Goal: Information Seeking & Learning: Learn about a topic

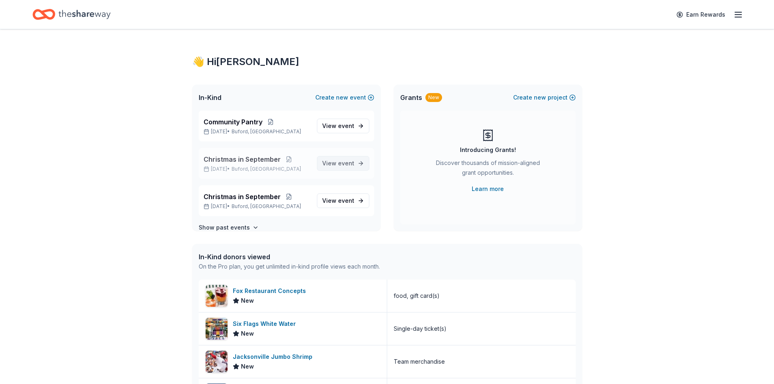
click at [338, 163] on span "event" at bounding box center [346, 163] width 16 height 7
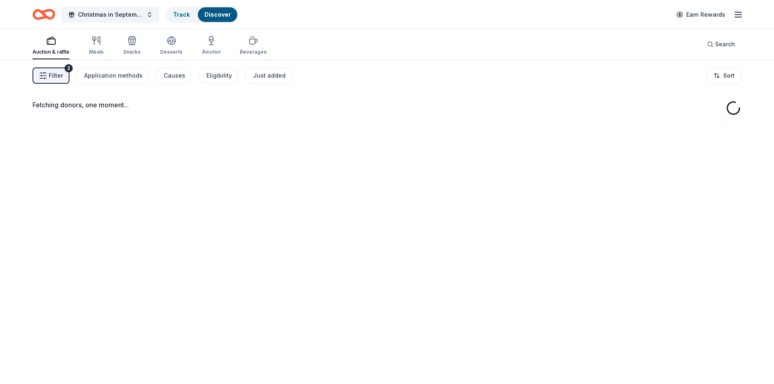
click at [341, 163] on div "Fetching donors, one moment..." at bounding box center [387, 251] width 774 height 384
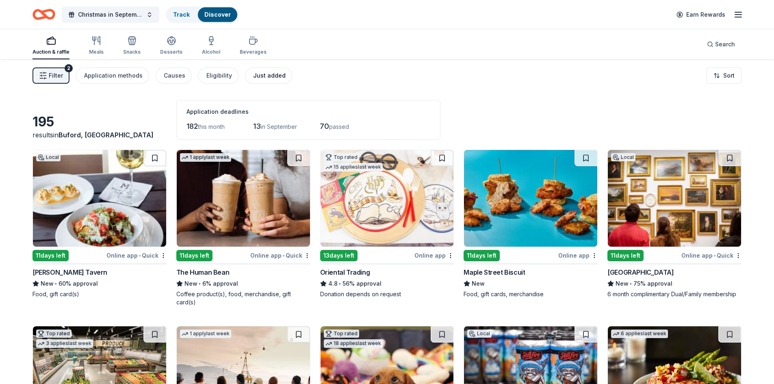
click at [269, 78] on div "Just added" at bounding box center [269, 76] width 33 height 10
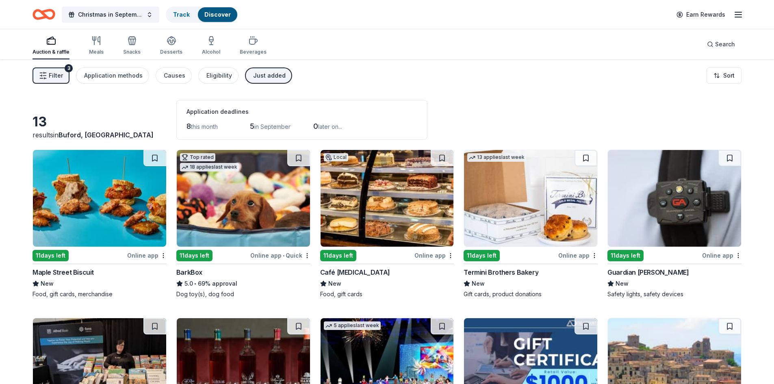
drag, startPoint x: 255, startPoint y: 72, endPoint x: 298, endPoint y: 68, distance: 43.3
click at [255, 72] on div "Just added" at bounding box center [269, 76] width 33 height 10
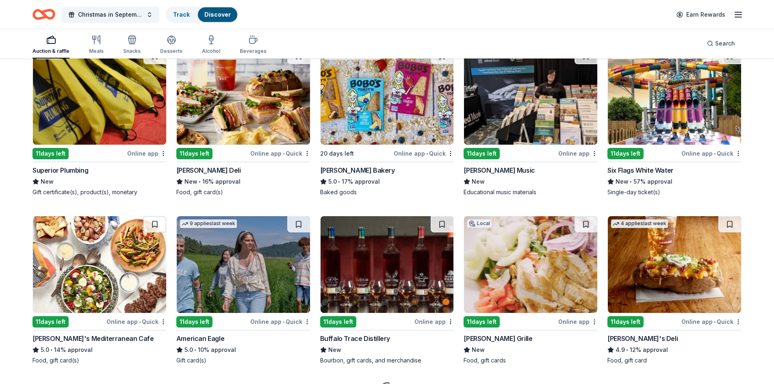
scroll to position [829, 0]
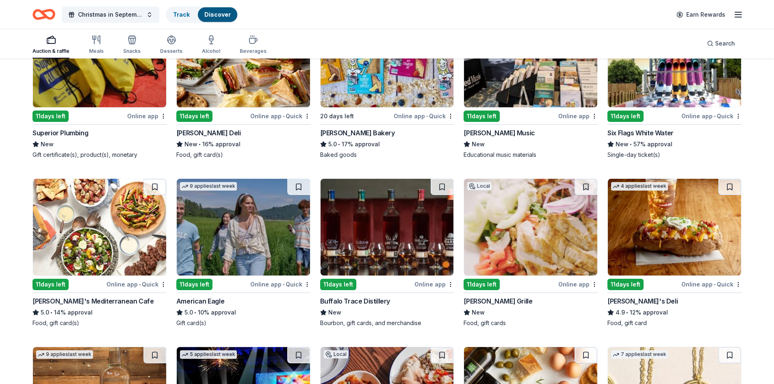
click at [629, 296] on div "[PERSON_NAME]'s Deli" at bounding box center [643, 301] width 70 height 10
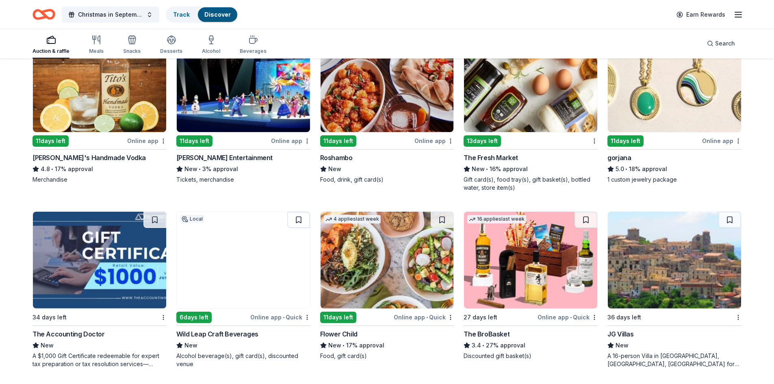
scroll to position [1154, 0]
